Goal: Download file/media

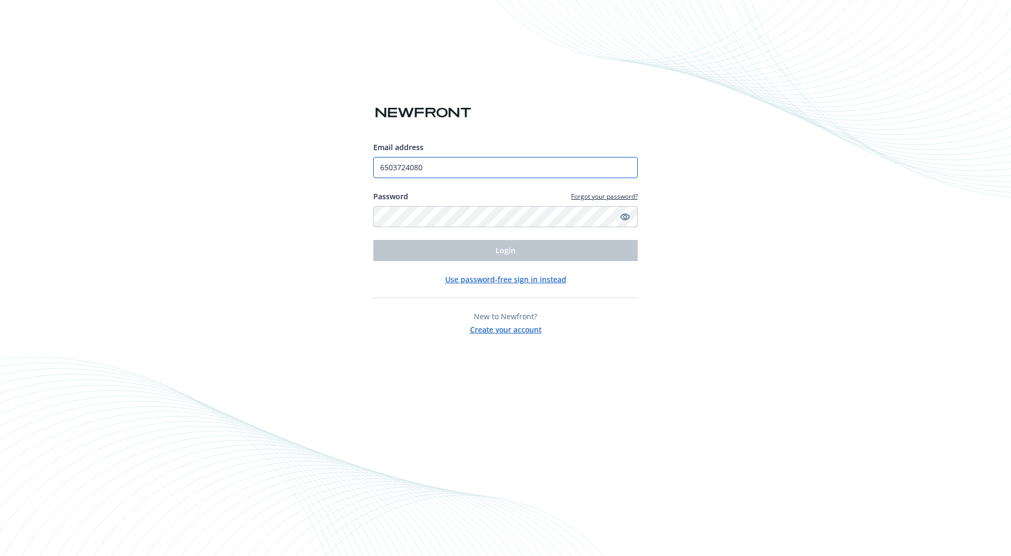
click at [448, 168] on input "6503724080" at bounding box center [505, 167] width 264 height 21
type input "[EMAIL_ADDRESS][DOMAIN_NAME]"
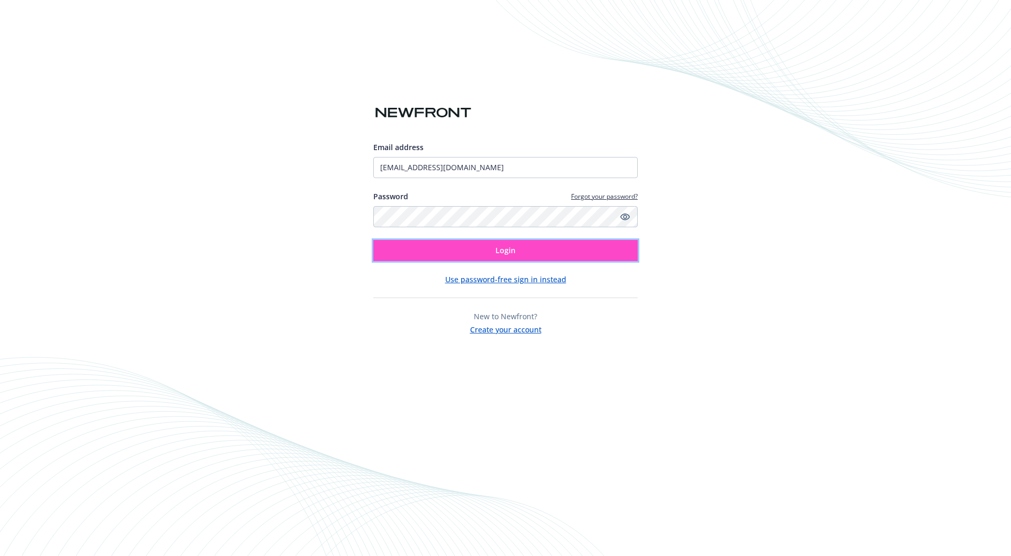
click at [437, 243] on button "Login" at bounding box center [505, 250] width 264 height 21
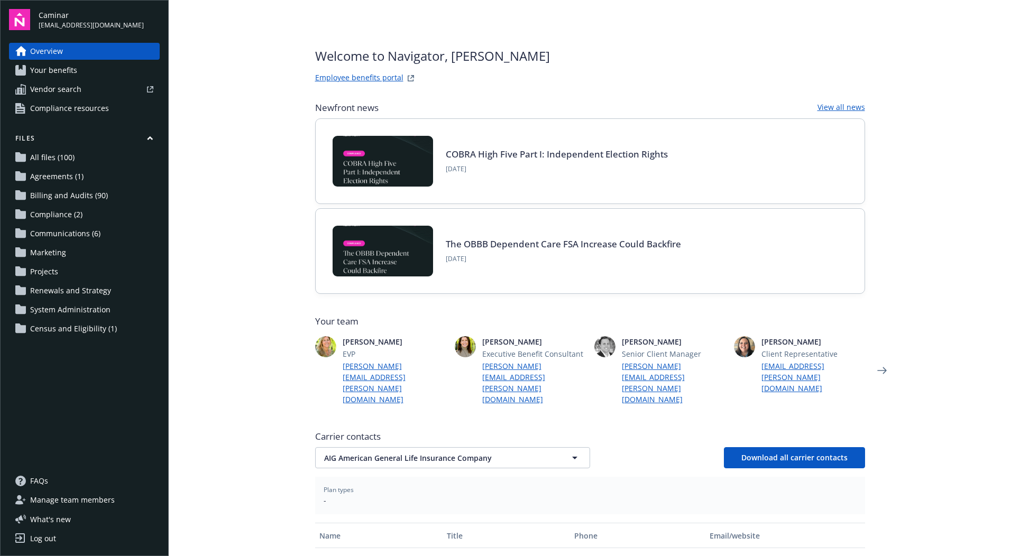
click at [101, 204] on span "Billing and Audits (90)" at bounding box center [69, 195] width 78 height 17
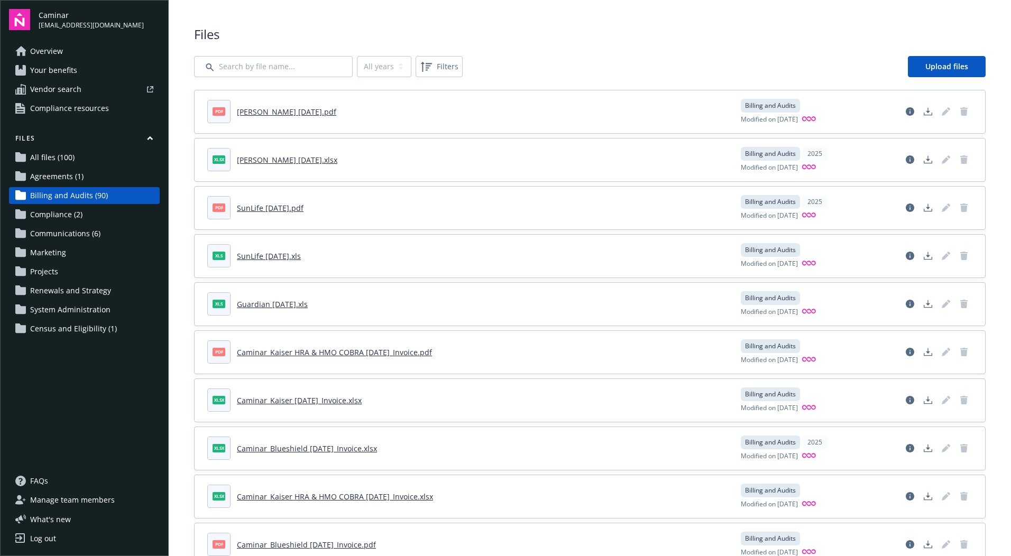
click at [278, 307] on link "Guardian [DATE].xls" at bounding box center [272, 304] width 71 height 10
